Goal: Information Seeking & Learning: Learn about a topic

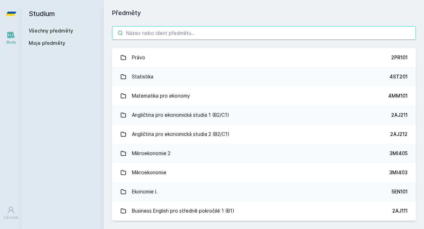
click at [197, 34] on input "search" at bounding box center [264, 33] width 304 height 14
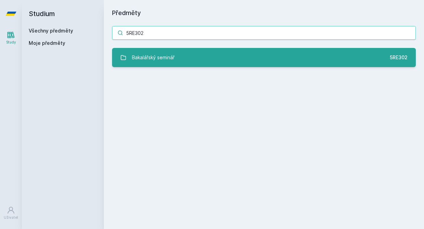
type input "5RE302"
click at [172, 55] on div "Bakalářský seminář" at bounding box center [153, 58] width 43 height 14
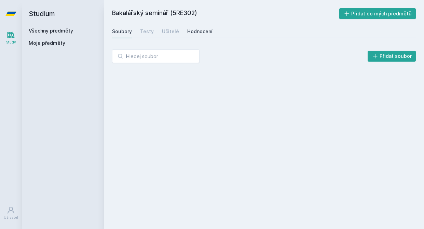
click at [200, 26] on link "Hodnocení" at bounding box center [199, 32] width 25 height 14
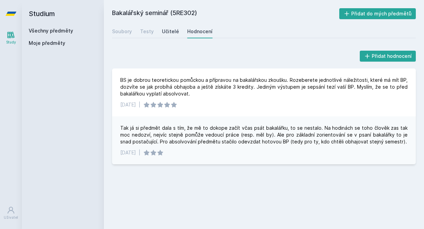
click at [164, 31] on div "Učitelé" at bounding box center [170, 31] width 17 height 7
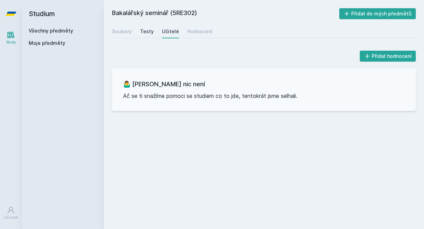
click at [140, 34] on div "Testy" at bounding box center [147, 31] width 14 height 7
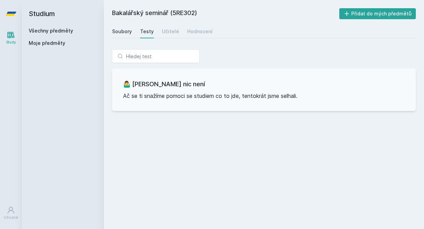
click at [126, 34] on div "Soubory" at bounding box center [122, 31] width 20 height 7
click at [122, 28] on div "Soubory" at bounding box center [122, 31] width 20 height 7
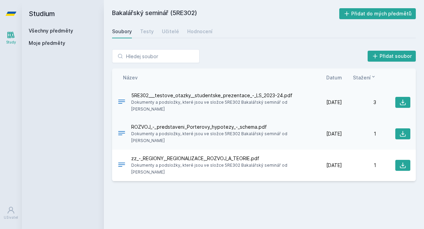
click at [138, 110] on span "Dokumenty a podsložky, které jsou ve složce 5RE302 Bakalářský seminář od prof. …" at bounding box center [218, 106] width 174 height 14
click at [190, 34] on div "Hodnocení" at bounding box center [199, 31] width 25 height 7
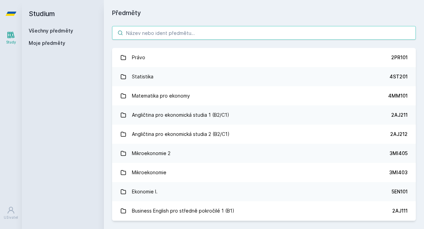
click at [139, 33] on input "search" at bounding box center [264, 33] width 304 height 14
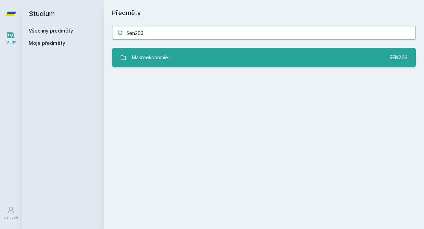
type input "5en203"
click at [141, 56] on div "Makroekonomie I." at bounding box center [152, 58] width 40 height 14
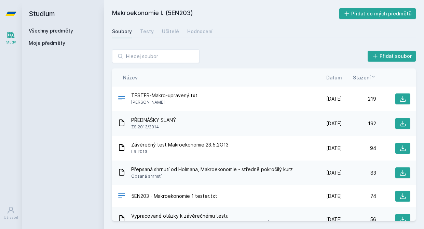
click at [329, 78] on span "Datum" at bounding box center [334, 77] width 16 height 7
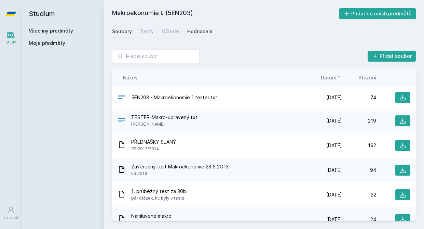
click at [190, 30] on div "Hodnocení" at bounding box center [199, 31] width 25 height 7
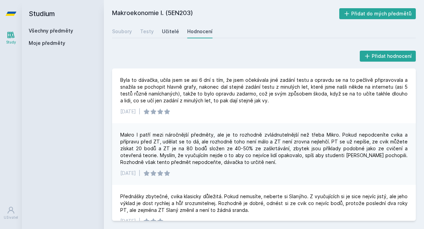
click at [167, 30] on div "Učitelé" at bounding box center [170, 31] width 17 height 7
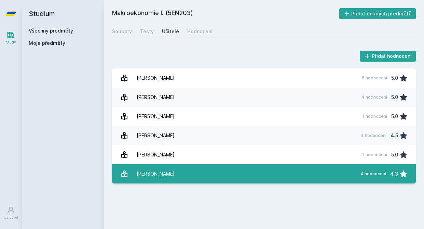
click at [183, 172] on link "Slaný Martin 4 hodnocení 4.3" at bounding box center [264, 173] width 304 height 19
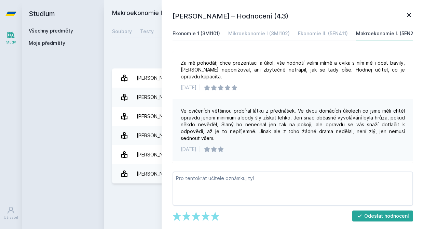
click at [211, 27] on link "Ekonomie 1 (3MI101)" at bounding box center [196, 34] width 47 height 14
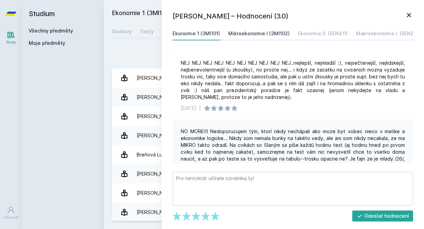
click at [255, 34] on div "Mikroekonomie I (3MI102)" at bounding box center [259, 33] width 62 height 7
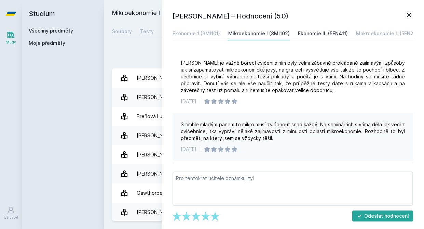
click at [304, 31] on div "Ekonomie II. (5EN411)" at bounding box center [323, 33] width 50 height 7
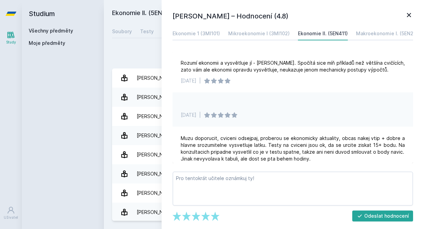
click at [406, 12] on icon at bounding box center [409, 15] width 8 height 8
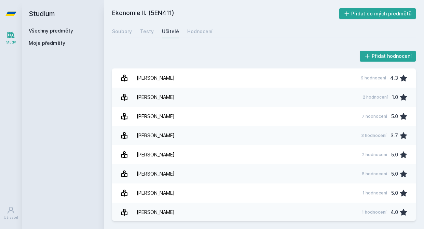
click at [115, 1] on div "Ekonomie II. (5EN411) Přidat do mých předmětů Soubory Testy Učitelé Hodnocení P…" at bounding box center [264, 114] width 320 height 229
click at [43, 16] on h2 "Studium" at bounding box center [63, 13] width 68 height 27
click at [43, 28] on link "Všechny předměty" at bounding box center [51, 31] width 44 height 6
